Goal: Task Accomplishment & Management: Manage account settings

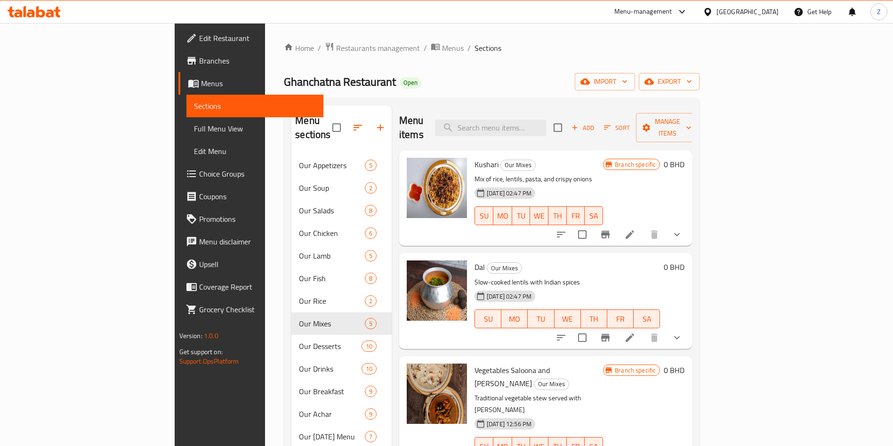
drag, startPoint x: 633, startPoint y: 69, endPoint x: 672, endPoint y: 49, distance: 43.8
click at [633, 69] on div "Home / Restaurants management / Menus / Sections Ghanchatna Restaurant Open imp…" at bounding box center [491, 300] width 415 height 517
click at [650, 61] on div "Home / Restaurants management / Menus / Sections Ghanchatna Restaurant Open imp…" at bounding box center [491, 300] width 415 height 517
click at [665, 46] on ol "Home / Restaurants management / Menus / Sections" at bounding box center [491, 48] width 415 height 12
click at [641, 76] on div "Ghanchatna Restaurant Open import export" at bounding box center [491, 81] width 415 height 17
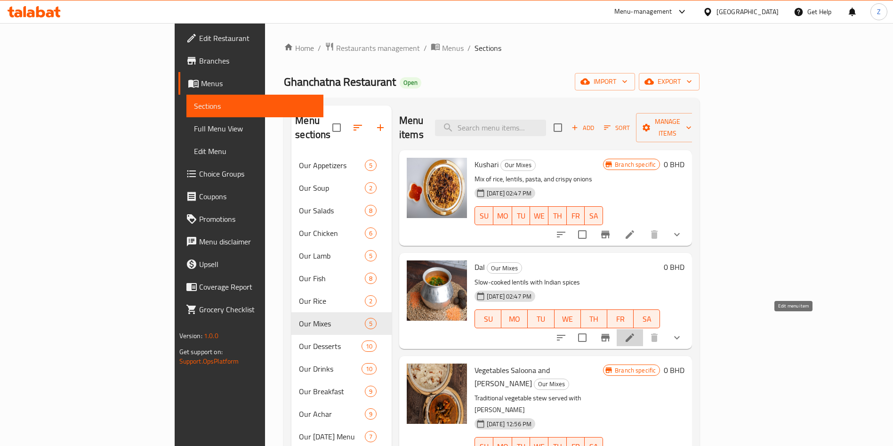
click at [635, 332] on icon at bounding box center [629, 337] width 11 height 11
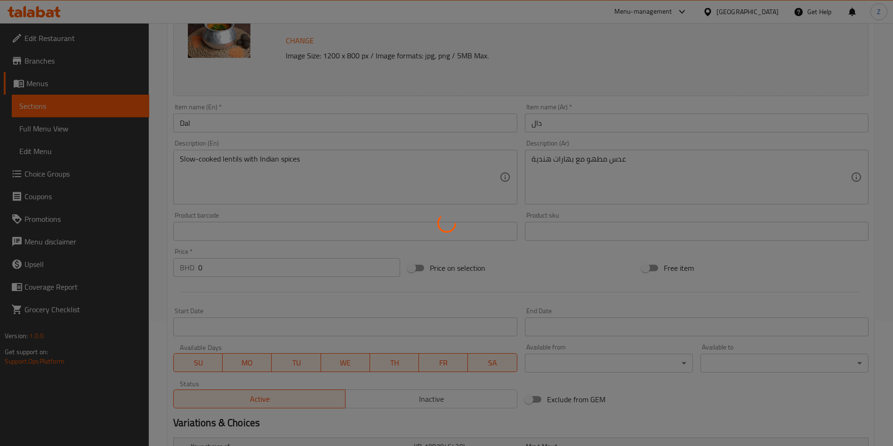
scroll to position [258, 0]
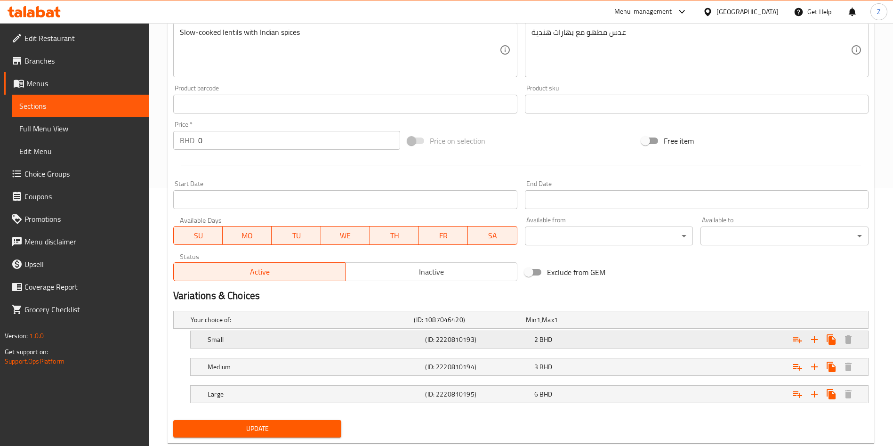
click at [480, 324] on h5 "(ID: 2220810193)" at bounding box center [468, 319] width 108 height 9
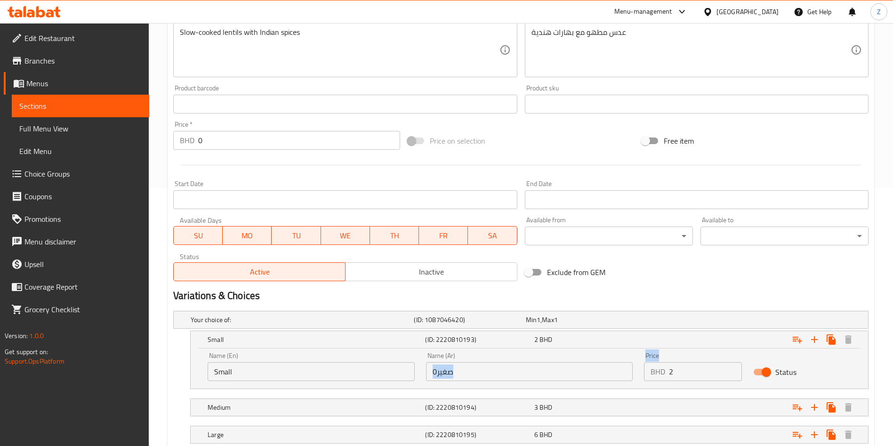
drag, startPoint x: 680, startPoint y: 358, endPoint x: 616, endPoint y: 377, distance: 66.7
click at [621, 375] on div "Name (En) Small Name (En) Name (Ar) صغير0 Name (Ar) Price BHD 2 Price Status" at bounding box center [529, 366] width 654 height 40
click at [643, 370] on div "Price BHD 2 Price" at bounding box center [692, 366] width 109 height 40
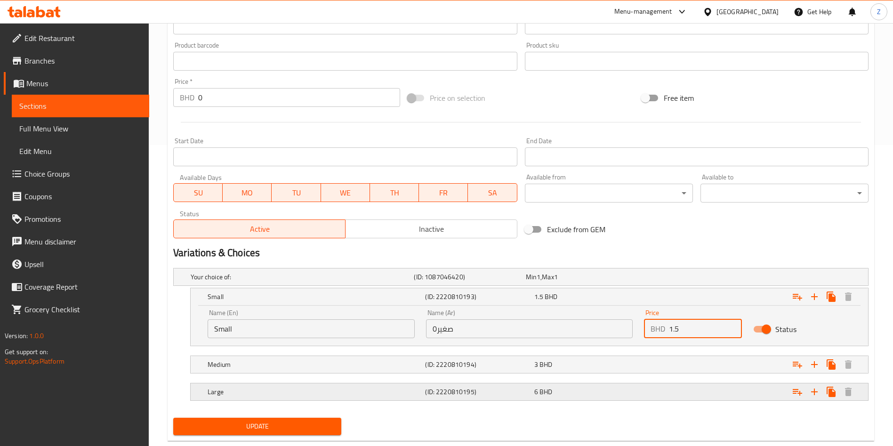
scroll to position [322, 0]
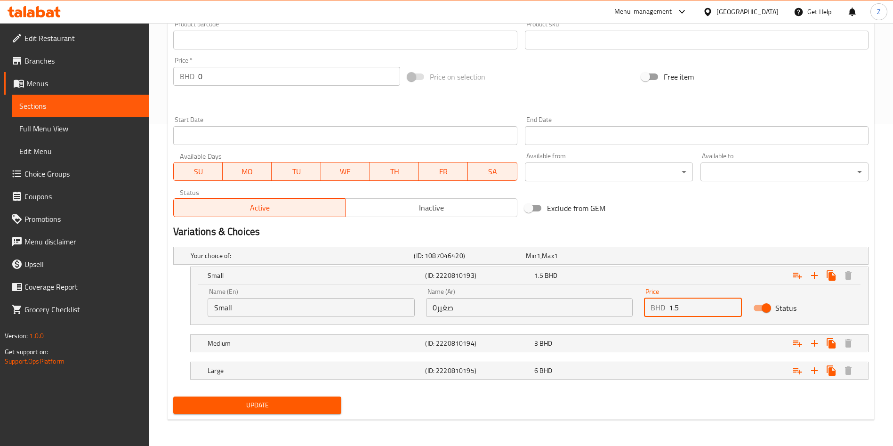
type input "1.5"
click at [300, 406] on span "Update" at bounding box center [257, 405] width 153 height 12
click at [748, 219] on div "Exclude from GEM" at bounding box center [638, 207] width 234 height 25
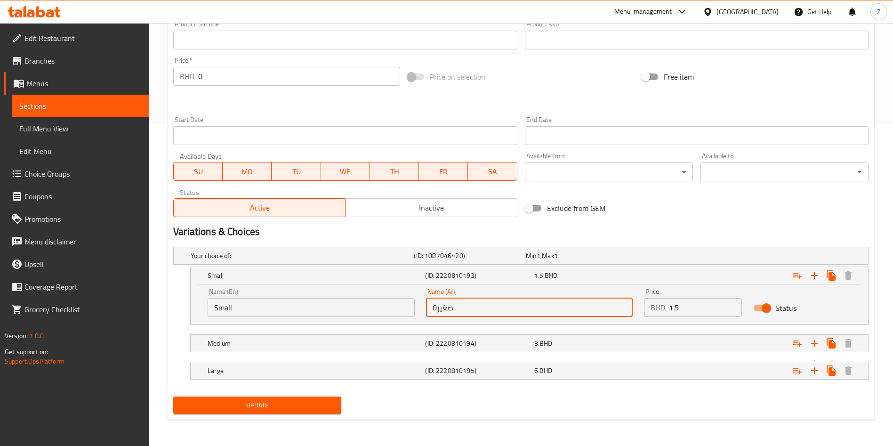
drag, startPoint x: 436, startPoint y: 308, endPoint x: 414, endPoint y: 322, distance: 25.8
click at [415, 314] on div "Name (En) Small Name (En) Name (Ar) صغير0 Name (Ar) Price BHD 1.5 Price Status" at bounding box center [529, 302] width 654 height 40
type input "صغير"
click at [275, 409] on span "Update" at bounding box center [257, 405] width 153 height 12
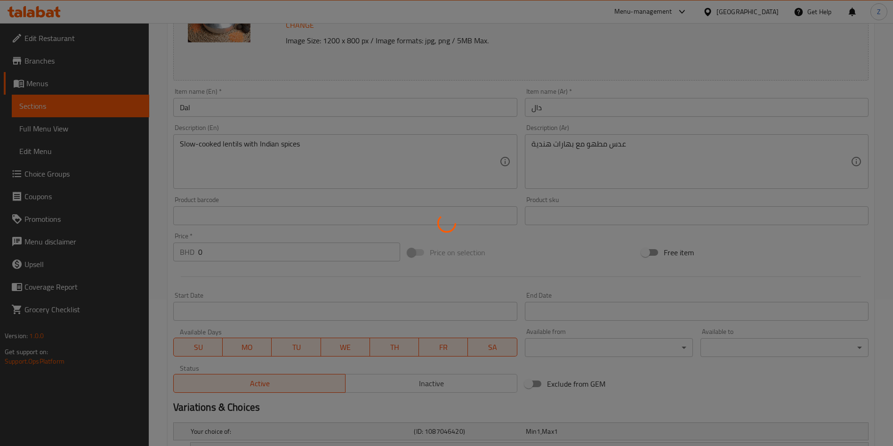
scroll to position [0, 0]
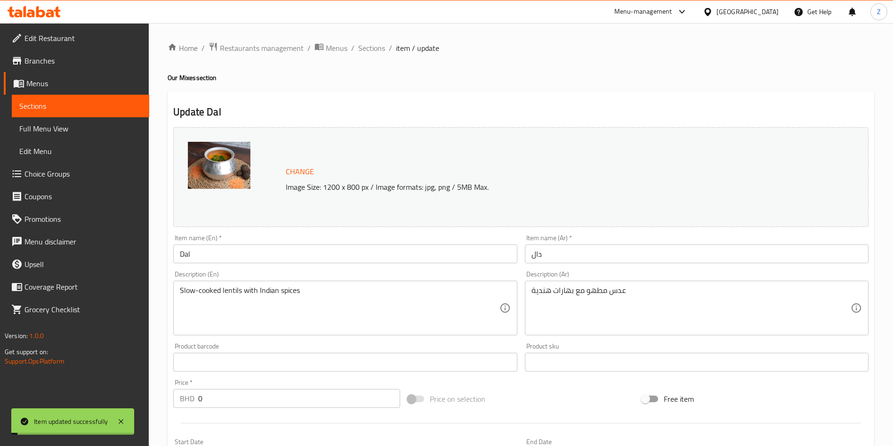
drag, startPoint x: 373, startPoint y: 48, endPoint x: 382, endPoint y: 58, distance: 13.7
click at [373, 47] on span "Sections" at bounding box center [371, 47] width 27 height 11
